Goal: Task Accomplishment & Management: Manage account settings

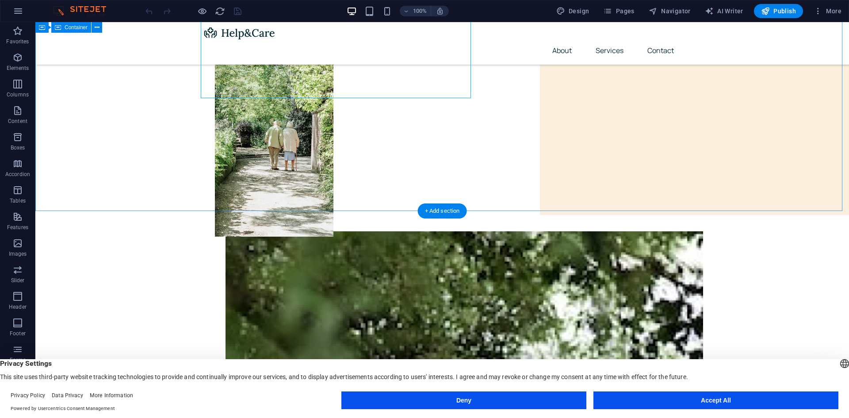
scroll to position [177, 0]
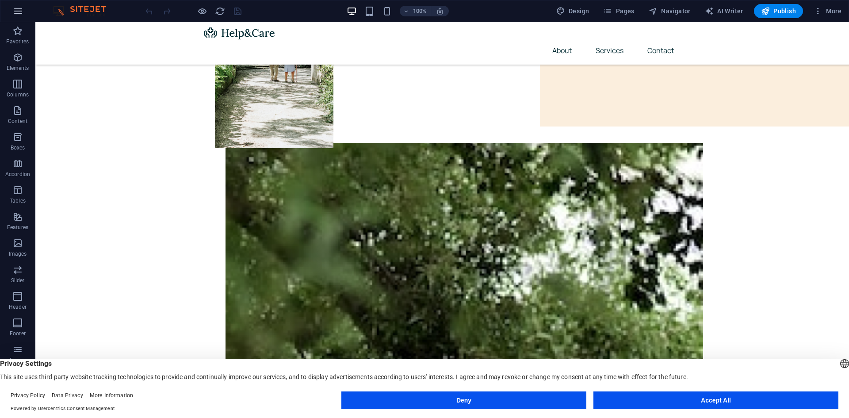
click at [21, 8] on icon "button" at bounding box center [18, 11] width 11 height 11
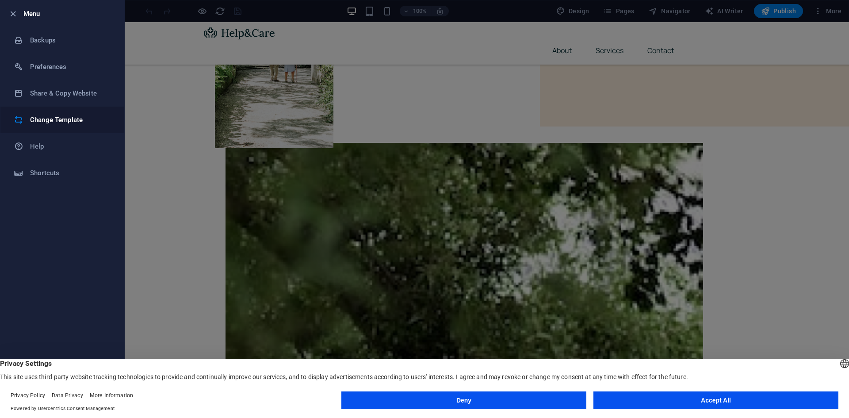
click at [65, 122] on h6 "Change Template" at bounding box center [71, 119] width 82 height 11
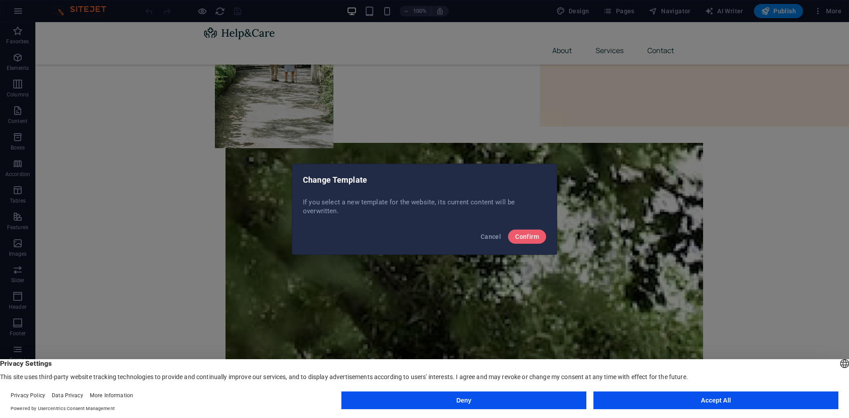
click at [543, 244] on div "Cancel Confirm" at bounding box center [424, 239] width 264 height 30
click at [542, 240] on button "Confirm" at bounding box center [527, 236] width 38 height 14
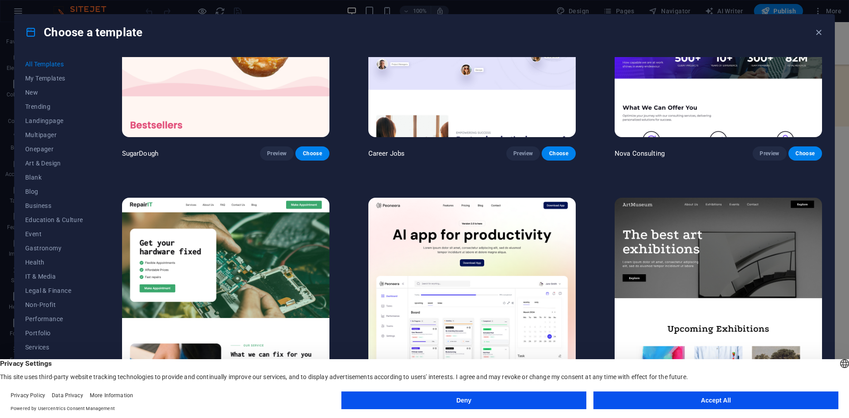
scroll to position [133, 0]
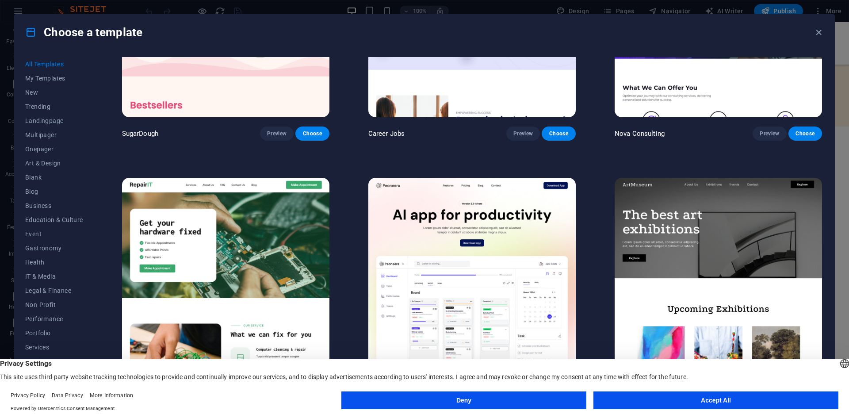
click at [642, 404] on button "Accept All" at bounding box center [715, 400] width 245 height 18
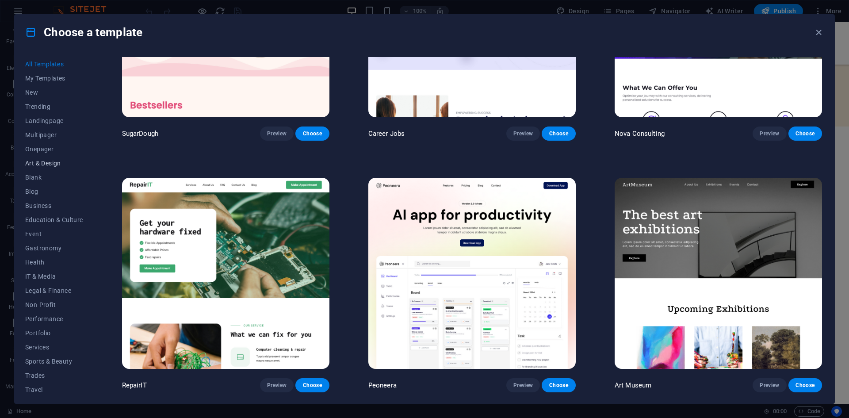
scroll to position [13, 0]
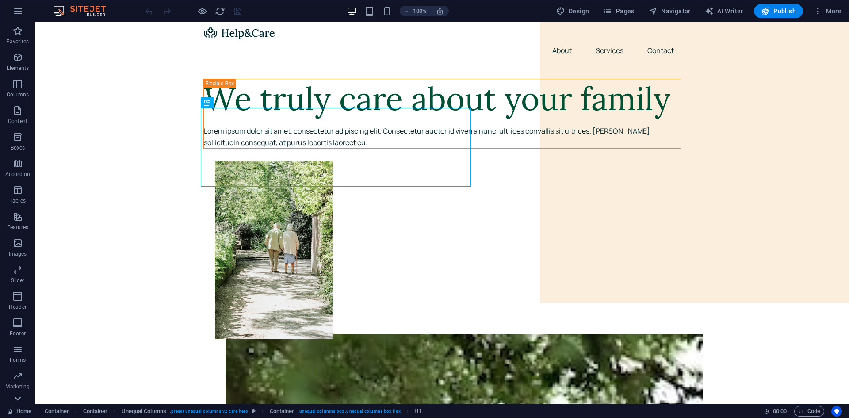
click at [16, 396] on icon at bounding box center [17, 398] width 12 height 12
click at [819, 10] on icon "button" at bounding box center [817, 11] width 9 height 9
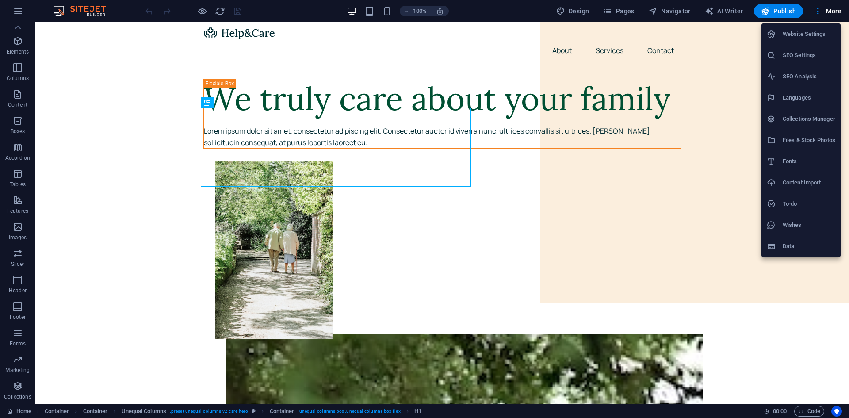
click at [795, 137] on h6 "Files & Stock Photos" at bounding box center [808, 140] width 53 height 11
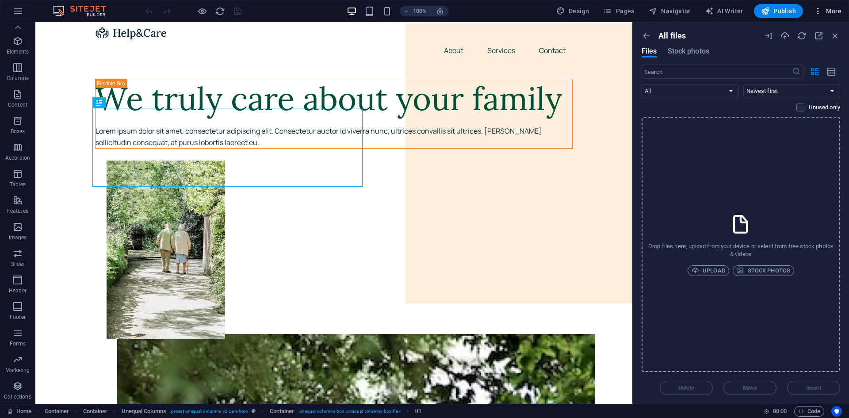
click at [821, 7] on icon "button" at bounding box center [817, 11] width 9 height 9
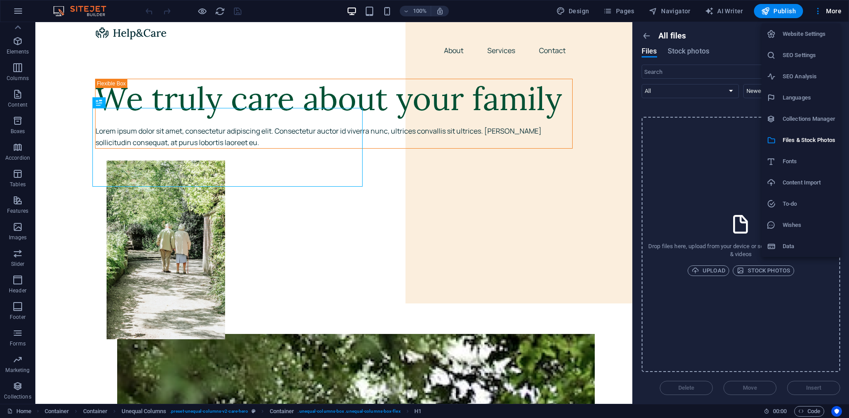
click at [19, 14] on div at bounding box center [424, 209] width 849 height 418
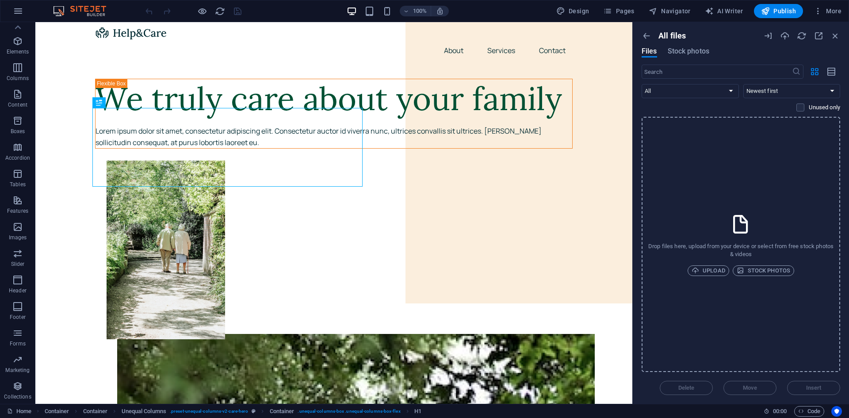
click at [19, 14] on icon "button" at bounding box center [18, 11] width 11 height 11
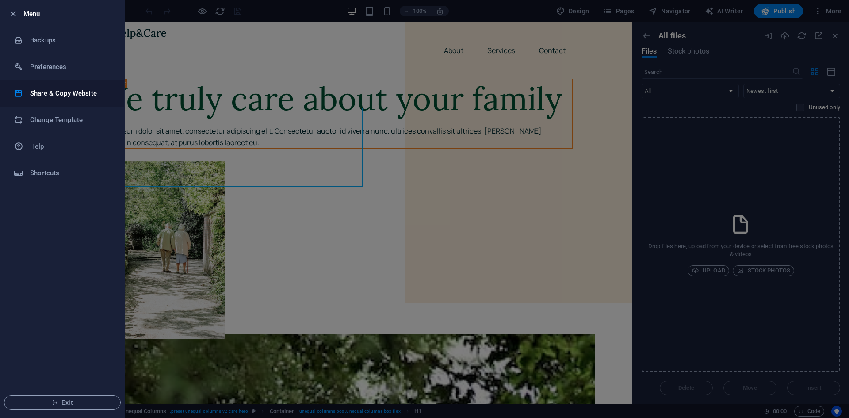
click at [74, 95] on h6 "Share & Copy Website" at bounding box center [71, 93] width 82 height 11
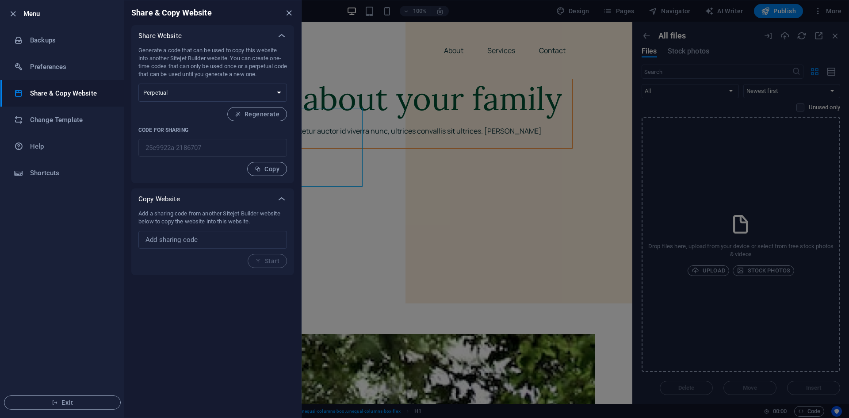
drag, startPoint x: 242, startPoint y: 231, endPoint x: 252, endPoint y: 223, distance: 12.9
click at [247, 228] on div "Add a sharing code from another Sitejet Builder website below to copy the websi…" at bounding box center [212, 238] width 149 height 58
click at [275, 172] on span "Copy" at bounding box center [267, 168] width 25 height 7
click at [54, 126] on li "Change Template" at bounding box center [62, 120] width 124 height 27
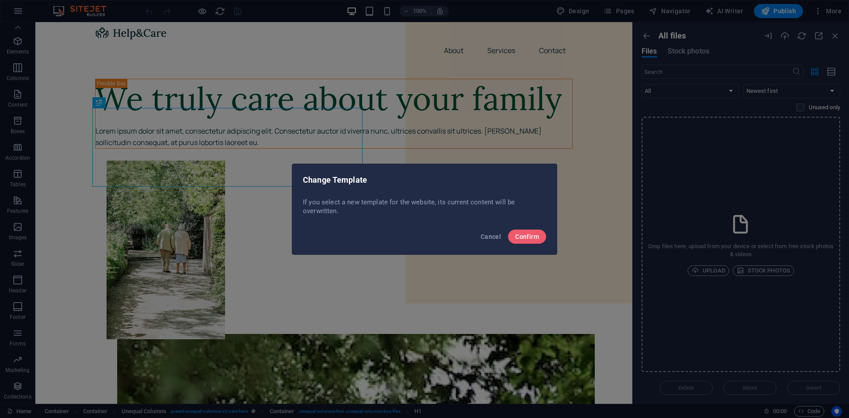
click at [548, 234] on div "Cancel Confirm" at bounding box center [424, 239] width 264 height 30
click at [541, 237] on button "Confirm" at bounding box center [527, 236] width 38 height 14
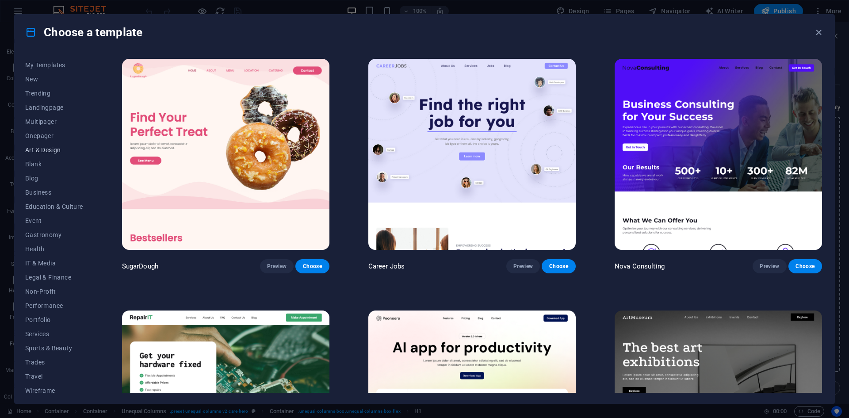
scroll to position [18, 0]
click at [42, 379] on button "Wireframe" at bounding box center [54, 385] width 58 height 14
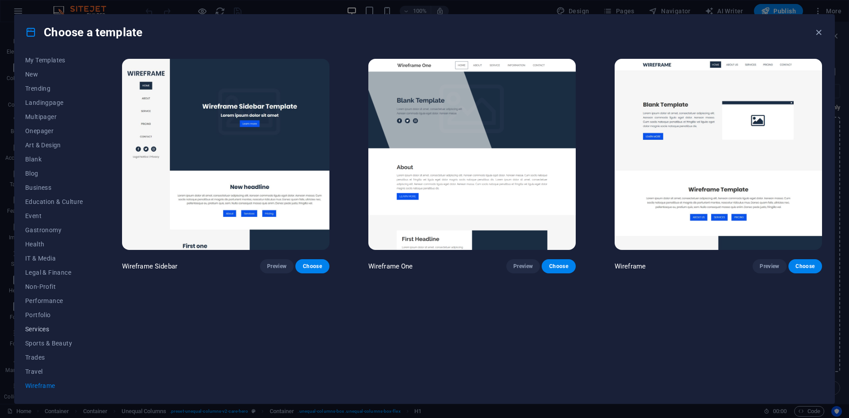
click at [38, 333] on button "Services" at bounding box center [54, 329] width 58 height 14
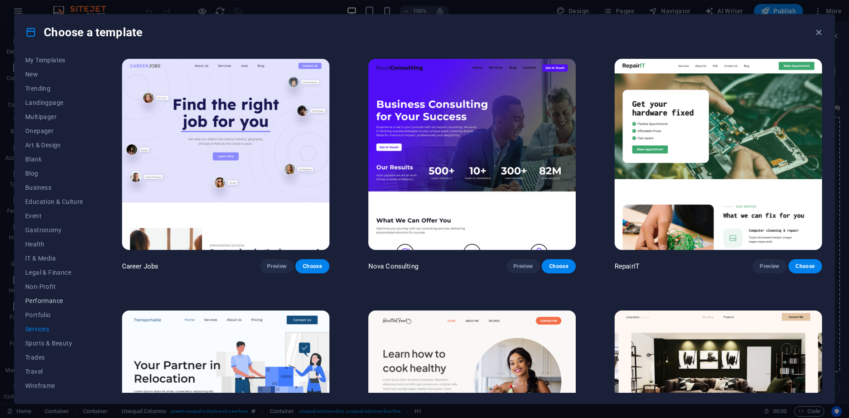
click at [48, 295] on button "Performance" at bounding box center [54, 300] width 58 height 14
